Goal: Information Seeking & Learning: Learn about a topic

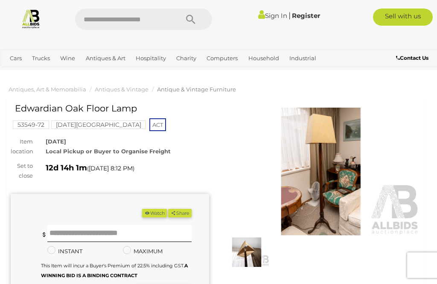
click at [331, 162] on img at bounding box center [321, 170] width 198 height 127
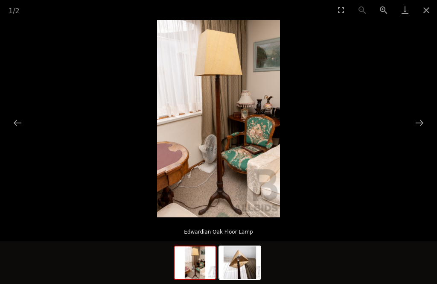
click at [417, 121] on button "Next slide" at bounding box center [419, 122] width 18 height 17
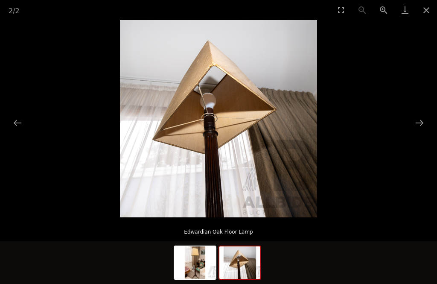
click at [26, 124] on picture at bounding box center [218, 118] width 437 height 197
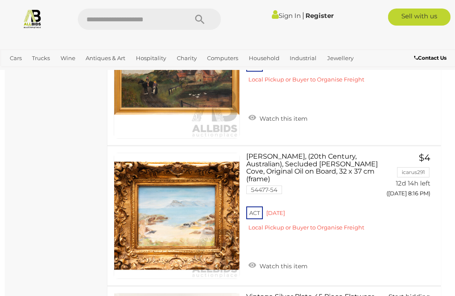
scroll to position [3974, 2]
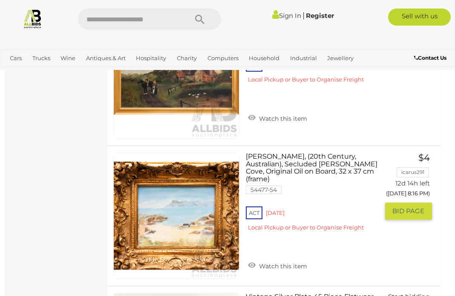
click at [205, 203] on link at bounding box center [176, 216] width 126 height 126
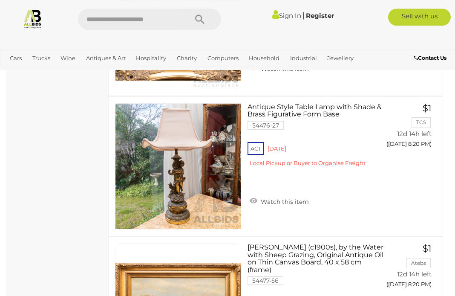
scroll to position [5003, 0]
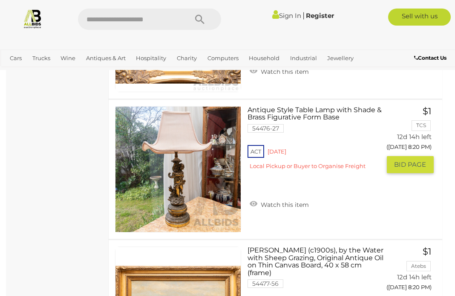
click at [306, 106] on link "Antique Style Table Lamp with Shade & Brass Figurative Form Base 54476-27 ACT R…" at bounding box center [317, 141] width 126 height 70
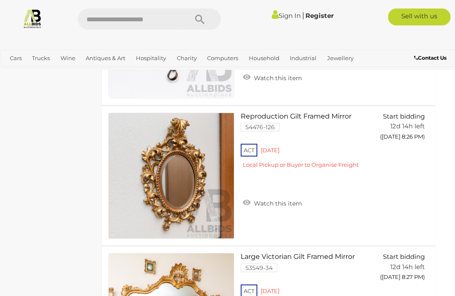
scroll to position [6838, 7]
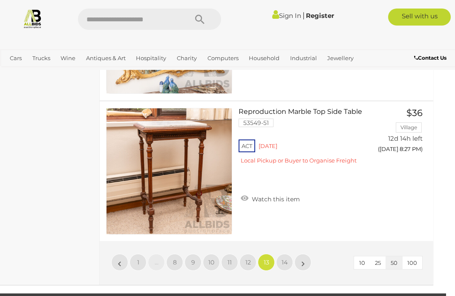
scroll to position [7124, 9]
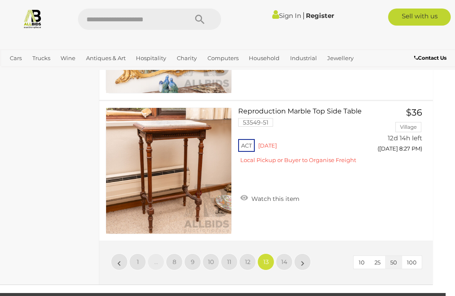
click at [305, 253] on link "»" at bounding box center [302, 261] width 17 height 17
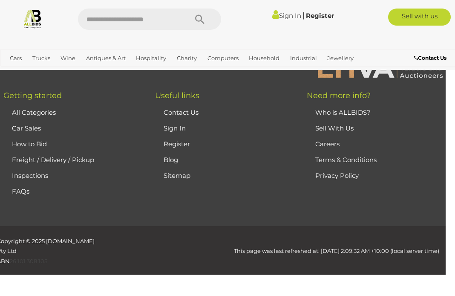
scroll to position [219, 0]
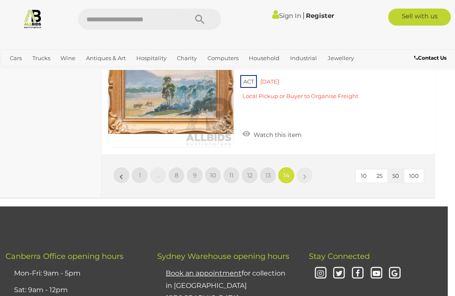
scroll to position [995, 7]
click at [307, 169] on link "»" at bounding box center [304, 175] width 17 height 17
click at [312, 172] on link "»" at bounding box center [304, 175] width 17 height 17
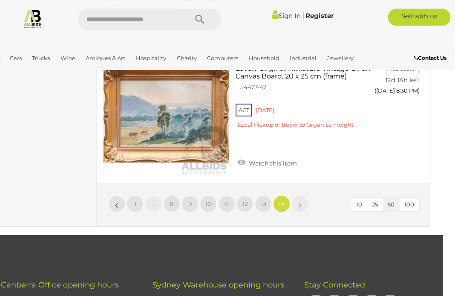
scroll to position [966, 12]
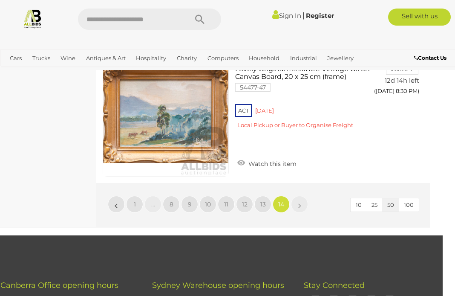
click at [302, 200] on link "»" at bounding box center [299, 204] width 17 height 17
click at [297, 197] on link "»" at bounding box center [299, 204] width 17 height 17
click at [304, 201] on link "»" at bounding box center [299, 204] width 17 height 17
click at [304, 204] on link "»" at bounding box center [299, 204] width 17 height 17
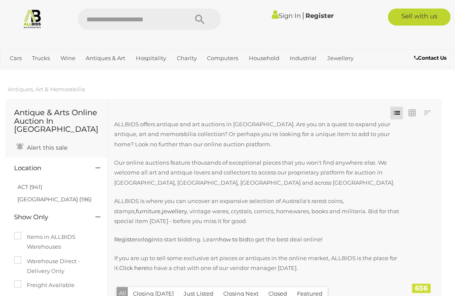
scroll to position [0, 0]
click at [0, 0] on span "Closing Every [DATE]" at bounding box center [0, 0] width 0 height 0
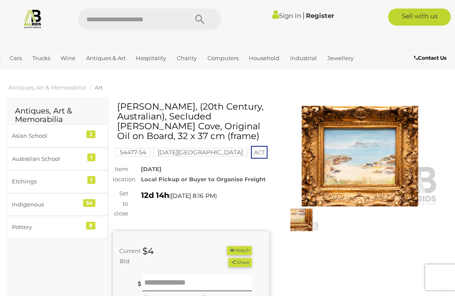
scroll to position [2, 0]
click at [370, 145] on img at bounding box center [360, 156] width 156 height 101
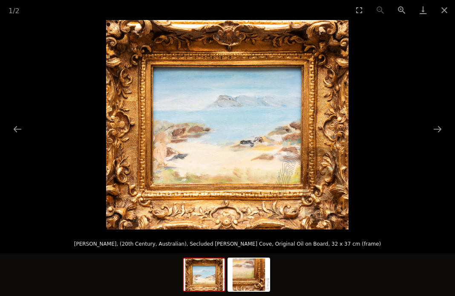
click at [436, 129] on button "Next slide" at bounding box center [438, 129] width 18 height 17
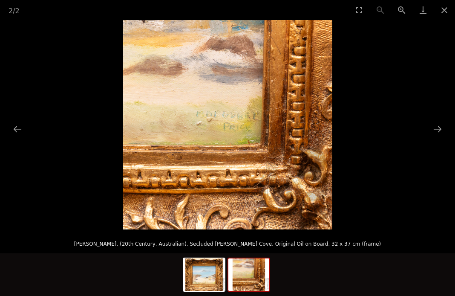
click at [436, 132] on button "Next slide" at bounding box center [438, 129] width 18 height 17
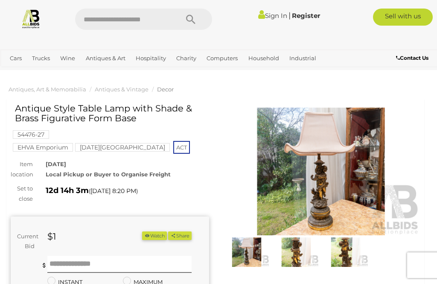
click at [355, 167] on img at bounding box center [321, 170] width 198 height 127
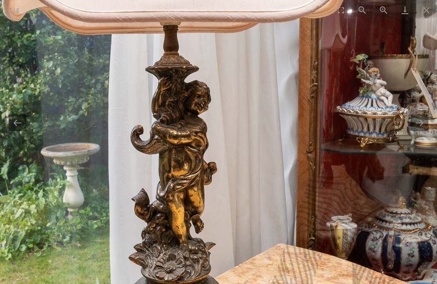
click at [420, 119] on button "Next slide" at bounding box center [419, 122] width 18 height 17
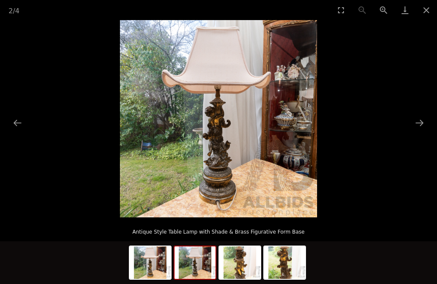
click at [414, 118] on button "Next slide" at bounding box center [419, 122] width 18 height 17
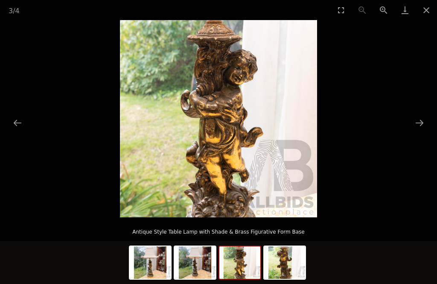
click at [411, 117] on button "Next slide" at bounding box center [419, 122] width 18 height 17
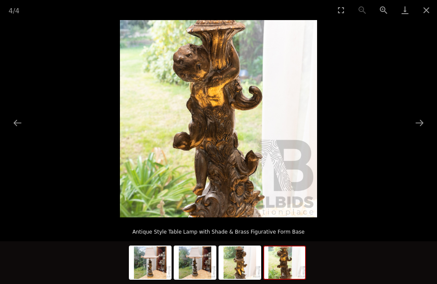
click at [411, 118] on button "Next slide" at bounding box center [419, 122] width 18 height 17
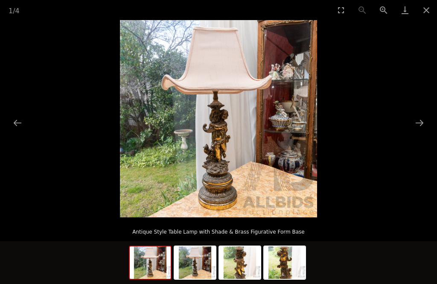
click at [413, 116] on button "Next slide" at bounding box center [419, 122] width 18 height 17
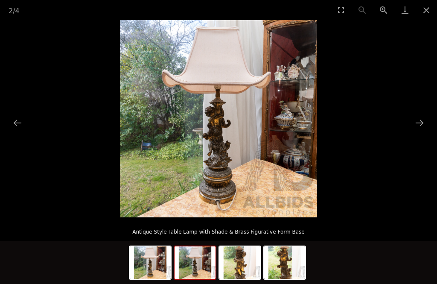
click at [411, 116] on button "Next slide" at bounding box center [419, 122] width 18 height 17
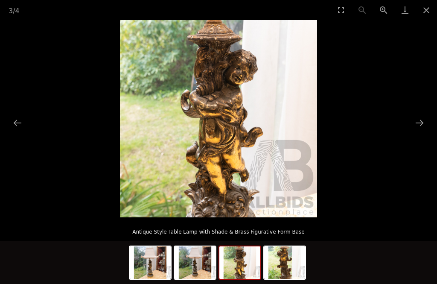
click at [415, 115] on button "Next slide" at bounding box center [419, 122] width 18 height 17
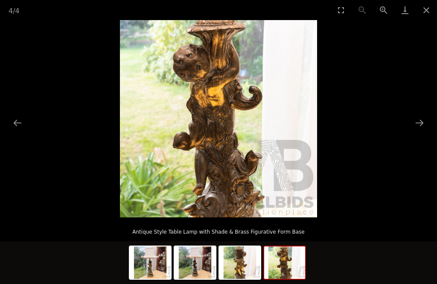
click at [414, 116] on button "Next slide" at bounding box center [419, 122] width 18 height 17
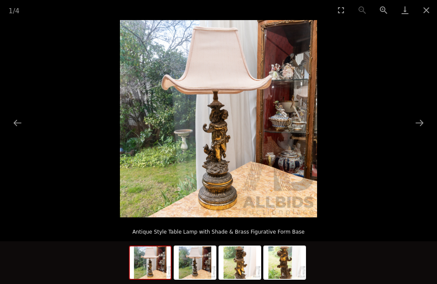
click at [413, 117] on button "Next slide" at bounding box center [419, 122] width 18 height 17
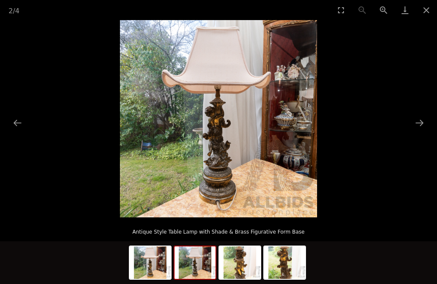
click at [414, 116] on button "Next slide" at bounding box center [419, 122] width 18 height 17
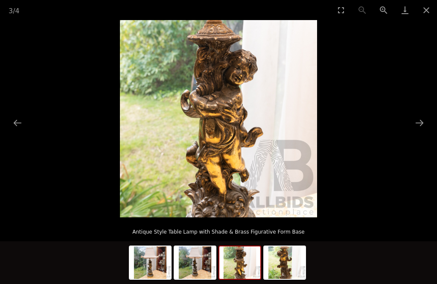
click at [417, 116] on button "Next slide" at bounding box center [419, 122] width 18 height 17
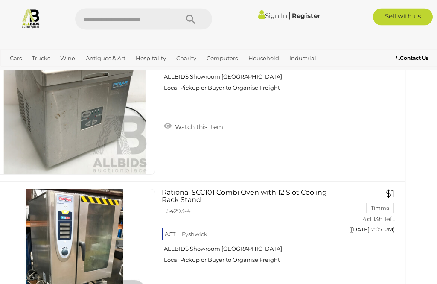
scroll to position [522, 19]
click at [0, 0] on span "Auctions" at bounding box center [0, 0] width 0 height 0
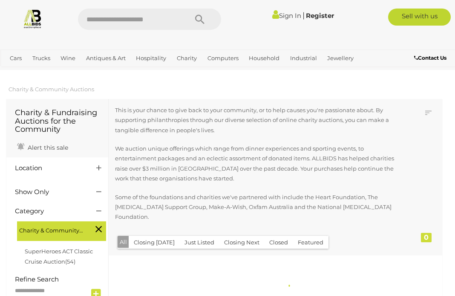
scroll to position [2, 0]
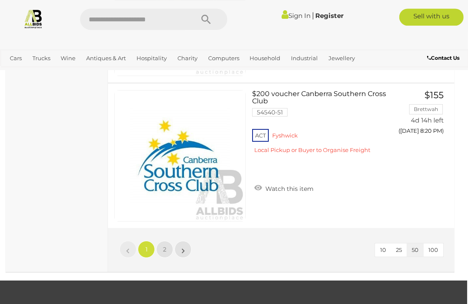
scroll to position [7318, 1]
click at [0, 0] on link "View All Computers Auctions" at bounding box center [0, 0] width 0 height 0
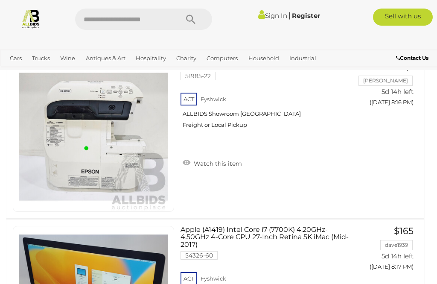
scroll to position [7728, 0]
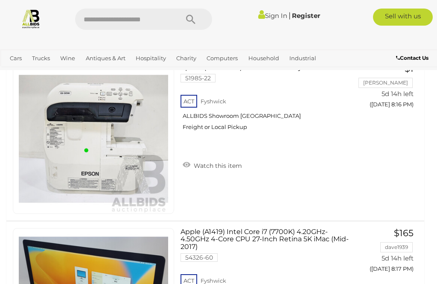
click at [0, 0] on span "Auctions" at bounding box center [0, 0] width 0 height 0
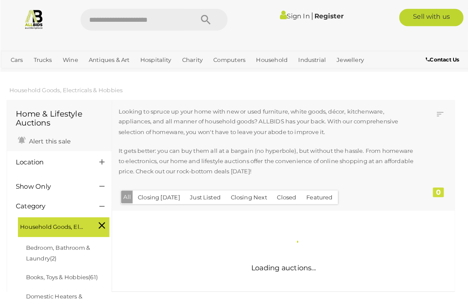
scroll to position [3, 0]
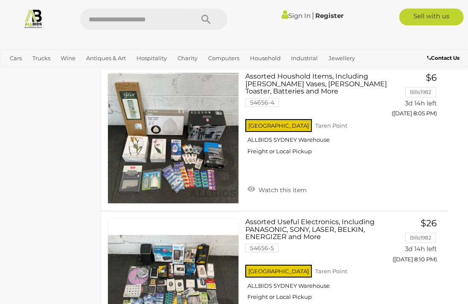
scroll to position [4522, 8]
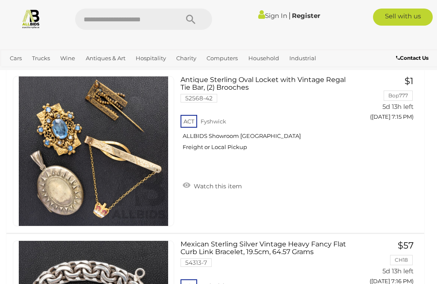
scroll to position [4975, 0]
